Goal: Information Seeking & Learning: Find specific fact

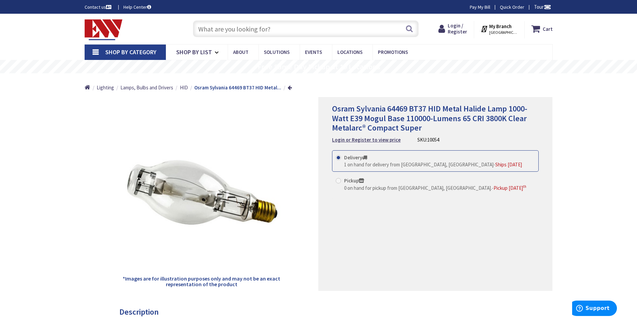
click at [215, 30] on input "text" at bounding box center [306, 28] width 226 height 17
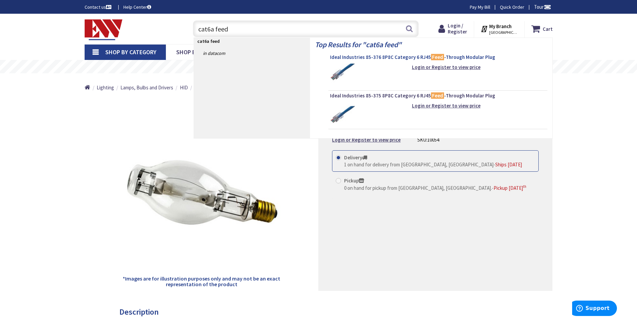
type input "cat6a feed"
click at [377, 58] on span "Ideal Industries 85-376 8P8C Category 6 RJ45 Feed -Through Modular Plug" at bounding box center [438, 57] width 216 height 7
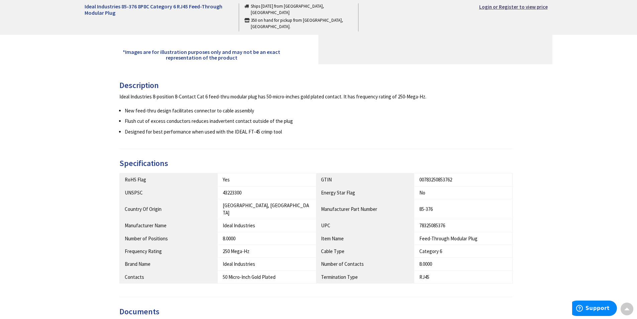
scroll to position [335, 0]
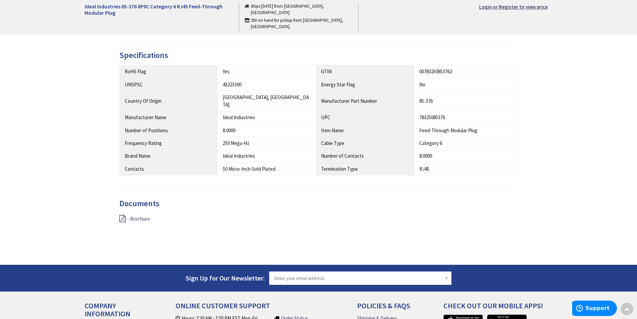
type input "[PERSON_NAME][GEOGRAPHIC_DATA], [PERSON_NAME][GEOGRAPHIC_DATA], [GEOGRAPHIC_DAT…"
click at [143, 215] on span "Brochure" at bounding box center [140, 218] width 20 height 6
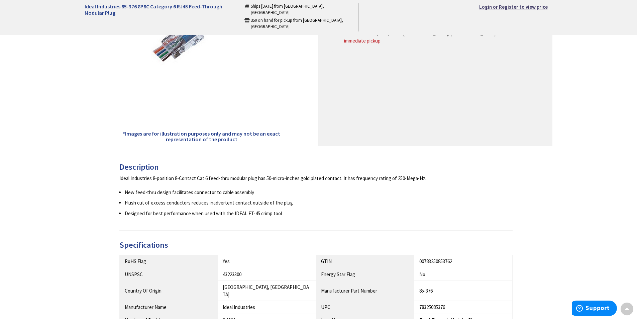
scroll to position [0, 0]
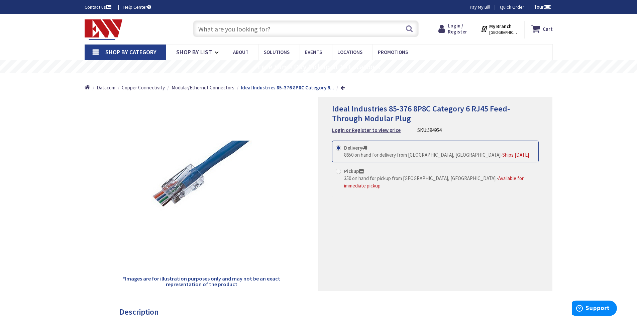
paste input "85-384"
type input "85-384"
click at [409, 29] on button "Search" at bounding box center [409, 28] width 9 height 15
